Goal: Transaction & Acquisition: Purchase product/service

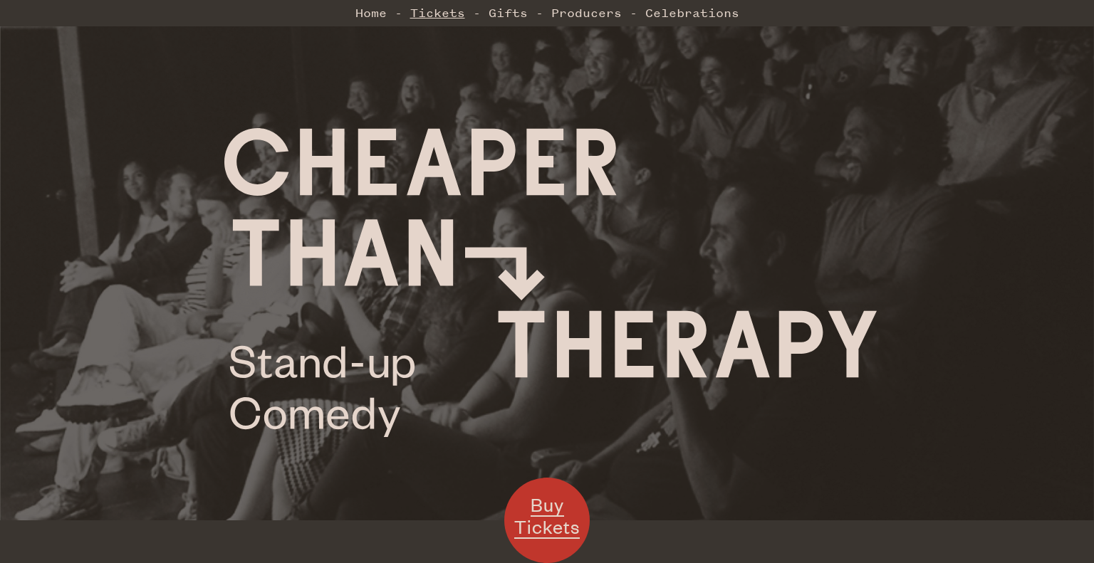
click at [435, 11] on link "Tickets" at bounding box center [437, 13] width 55 height 28
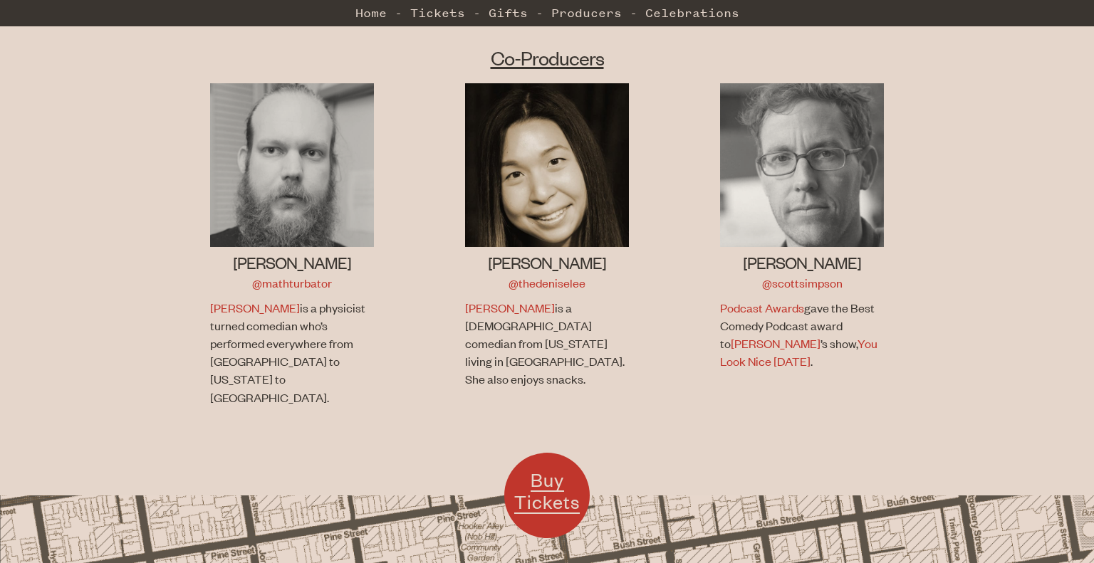
click at [536, 202] on img at bounding box center [547, 165] width 164 height 164
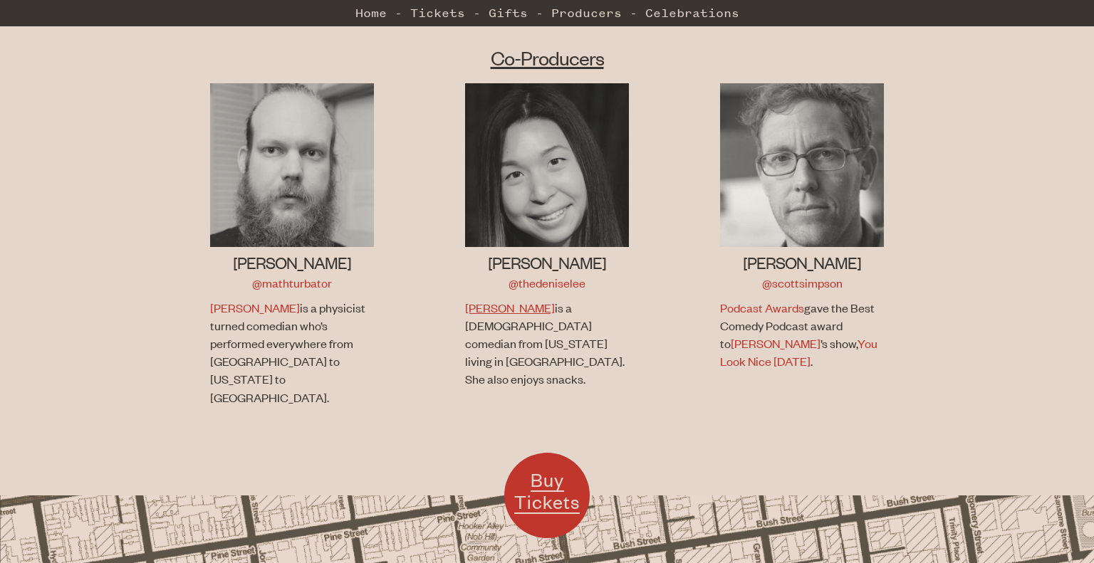
click at [490, 300] on link "[PERSON_NAME]" at bounding box center [510, 308] width 90 height 16
click at [218, 300] on link "[PERSON_NAME]" at bounding box center [255, 308] width 90 height 16
click at [736, 336] on link "[PERSON_NAME]" at bounding box center [776, 344] width 90 height 16
